Goal: Book appointment/travel/reservation

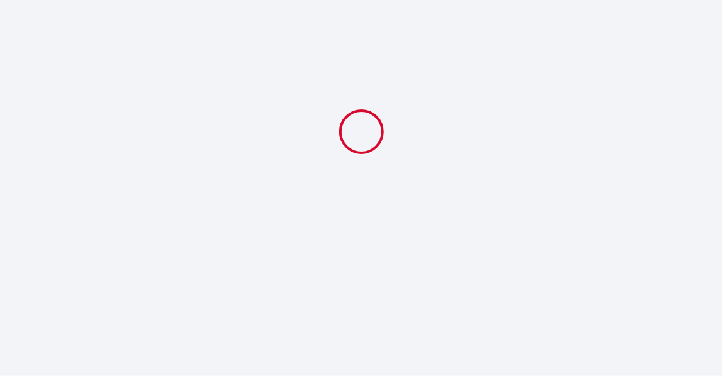
select select
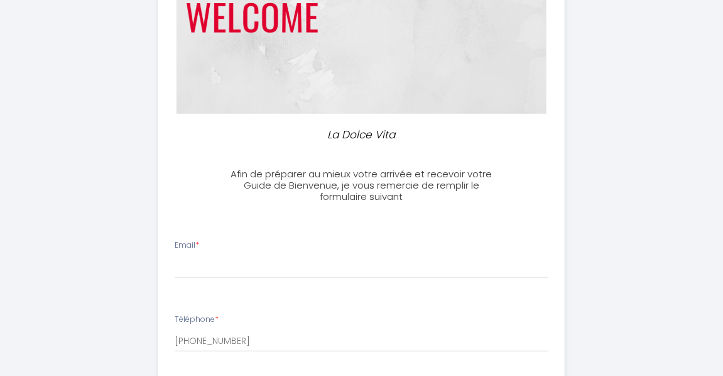
scroll to position [181, 0]
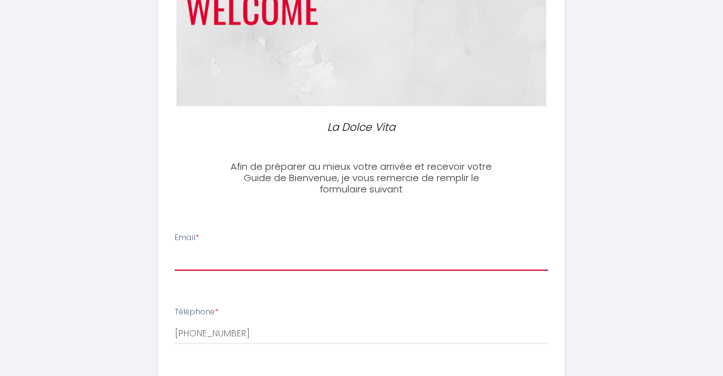
click at [216, 250] on input "Email *" at bounding box center [362, 259] width 374 height 23
type input "[PERSON_NAME][EMAIL_ADDRESS][DOMAIN_NAME]"
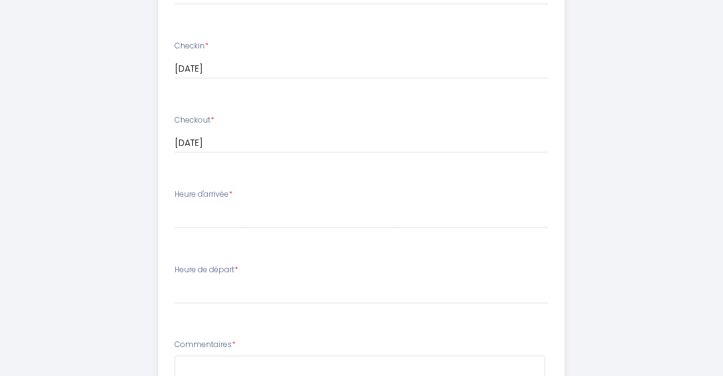
scroll to position [514, 0]
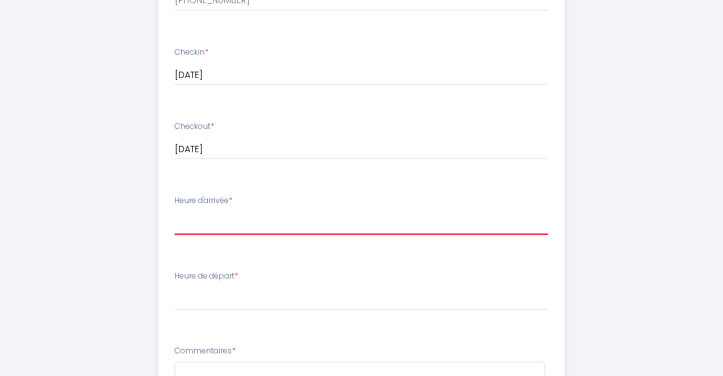
click at [199, 224] on select "15:00 15:30 16:00 16:30 17:00 17:30 18:00 18:30 19:00 19:30 20:00 20:30 21:00 2…" at bounding box center [362, 223] width 374 height 24
select select "20:00"
click at [175, 211] on select "15:00 15:30 16:00 16:30 17:00 17:30 18:00 18:30 19:00 19:30 20:00 20:30 21:00 2…" at bounding box center [362, 223] width 374 height 24
click at [228, 221] on select "15:00 15:30 16:00 16:30 17:00 17:30 18:00 18:30 19:00 19:30 20:00 20:30 21:00 2…" at bounding box center [362, 223] width 374 height 24
click at [217, 225] on select "15:00 15:30 16:00 16:30 17:00 17:30 18:00 18:30 19:00 19:30 20:00 20:30 21:00 2…" at bounding box center [362, 223] width 374 height 24
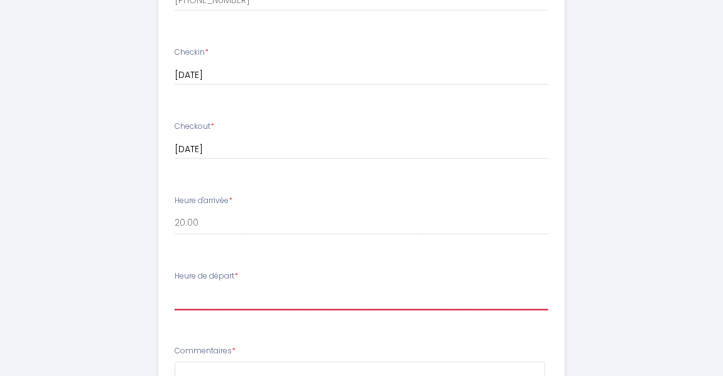
click at [211, 301] on select "00:00 00:30 01:00 01:30 02:00 02:30 03:00 03:30 04:00 04:30 05:00 05:30 06:00 0…" at bounding box center [362, 299] width 374 height 24
select select "09:00"
click at [175, 287] on select "00:00 00:30 01:00 01:30 02:00 02:30 03:00 03:30 04:00 04:30 05:00 05:30 06:00 0…" at bounding box center [362, 299] width 374 height 24
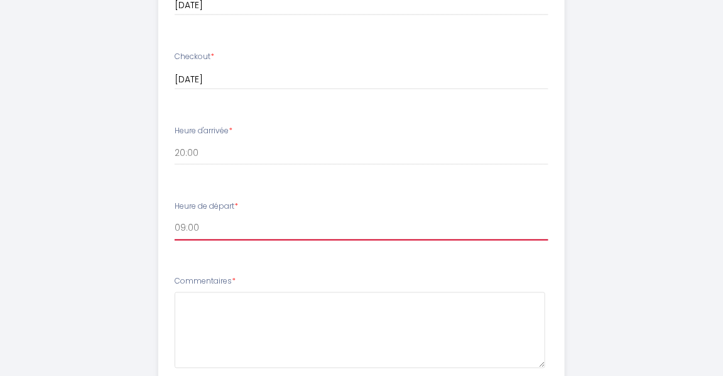
scroll to position [613, 0]
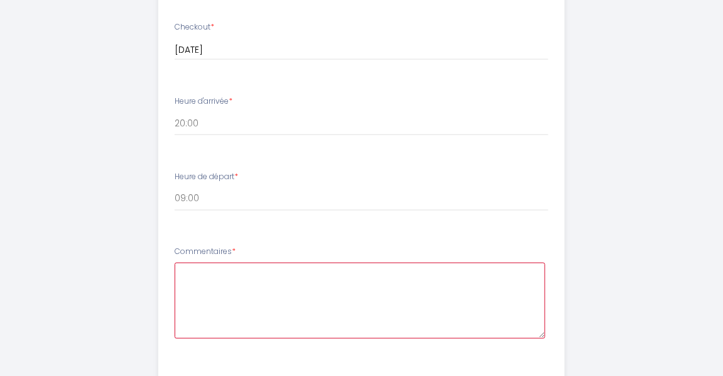
click at [190, 287] on textarea at bounding box center [360, 301] width 371 height 76
type textarea "a"
type textarea "e"
click at [211, 274] on textarea "we came direct fron" at bounding box center [360, 301] width 371 height 76
click at [272, 271] on textarea "we come direct fron" at bounding box center [360, 301] width 371 height 76
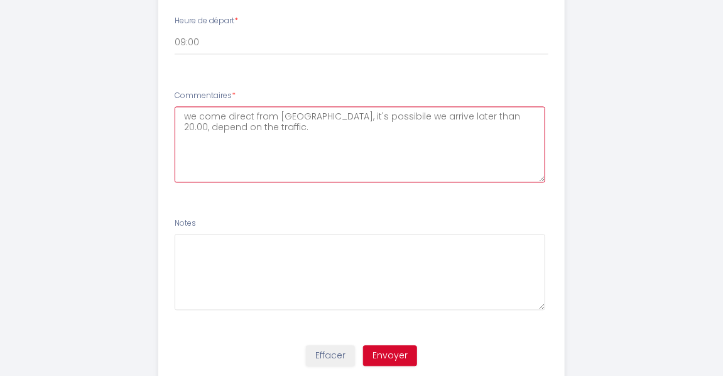
scroll to position [774, 0]
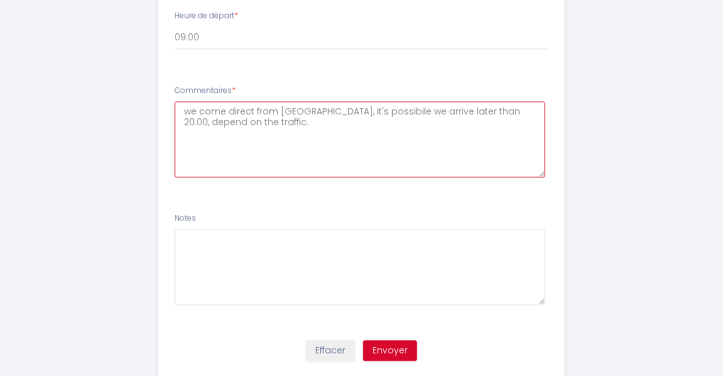
type textarea "we come direct from [GEOGRAPHIC_DATA], it's possibile we arrive later than 20.0…"
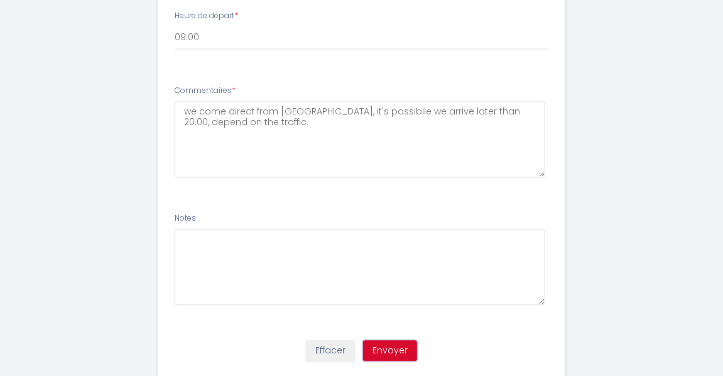
click at [388, 345] on button "Envoyer" at bounding box center [390, 351] width 54 height 21
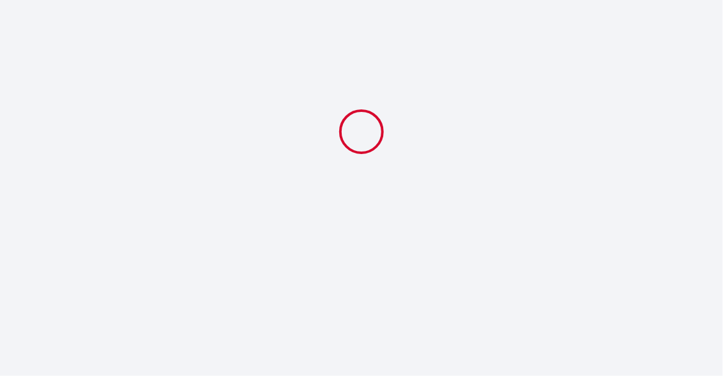
scroll to position [0, 0]
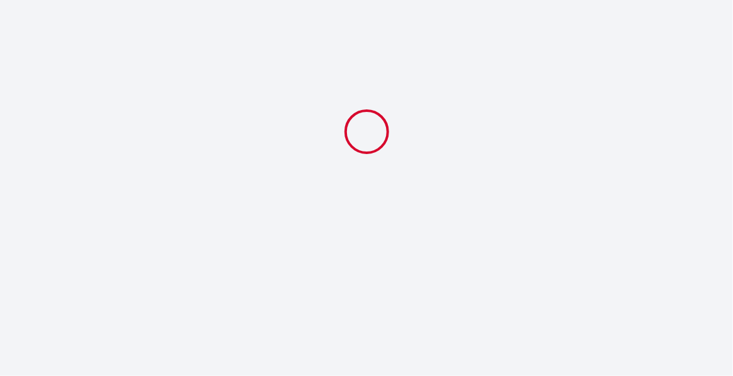
select select "20:00"
select select "09:00"
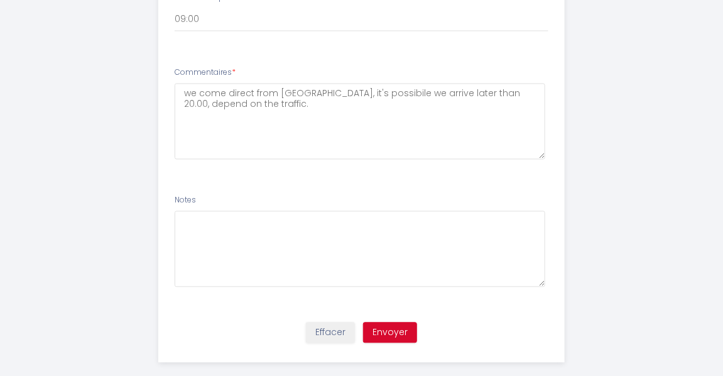
scroll to position [809, 0]
